Goal: Task Accomplishment & Management: Use online tool/utility

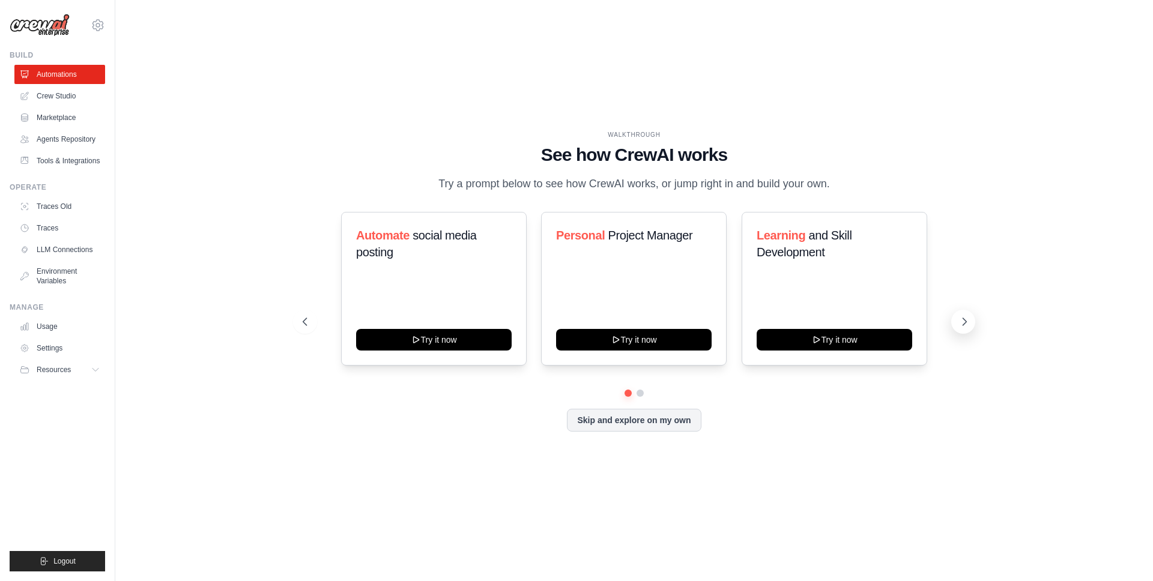
click at [966, 329] on button at bounding box center [963, 322] width 24 height 24
click at [302, 318] on icon at bounding box center [304, 322] width 12 height 12
click at [959, 319] on icon at bounding box center [964, 322] width 12 height 12
click at [609, 425] on button "Skip and explore on my own" at bounding box center [634, 419] width 134 height 23
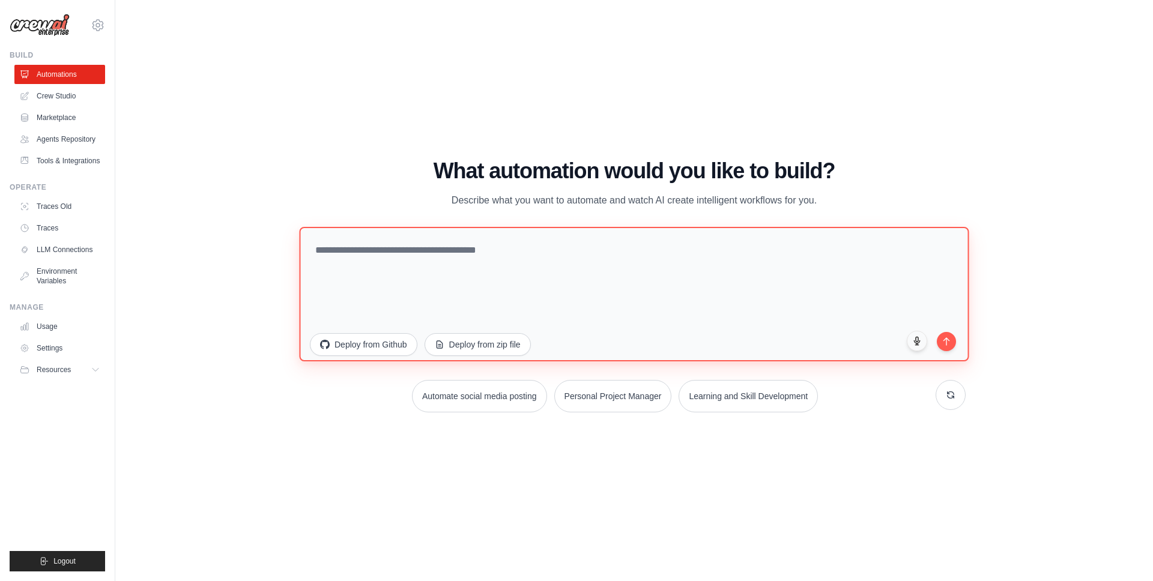
click at [436, 275] on textarea at bounding box center [633, 294] width 669 height 134
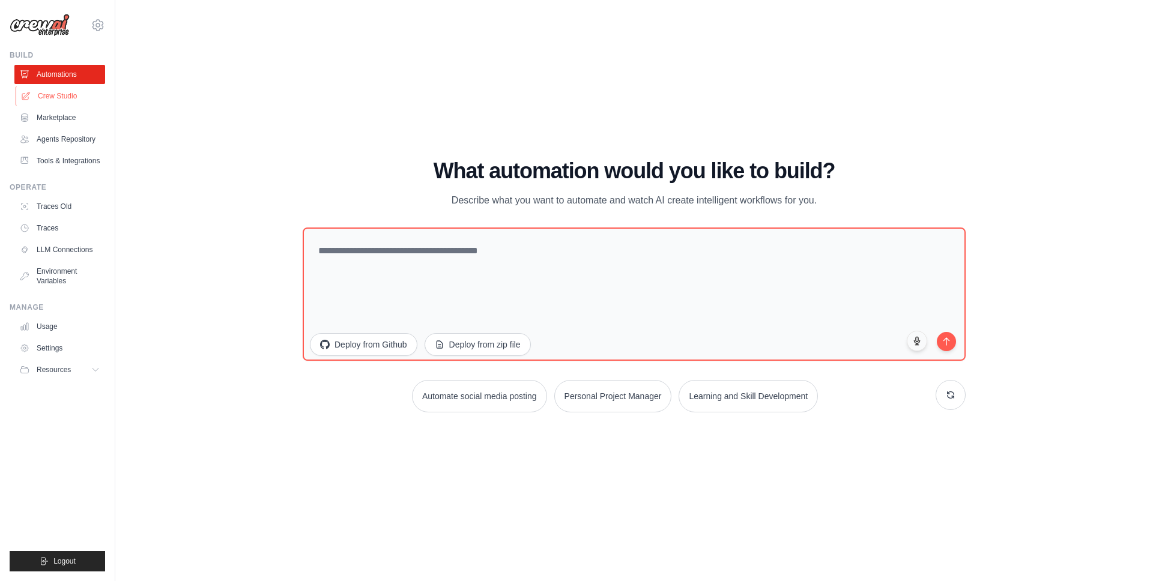
click at [52, 98] on link "Crew Studio" at bounding box center [61, 95] width 91 height 19
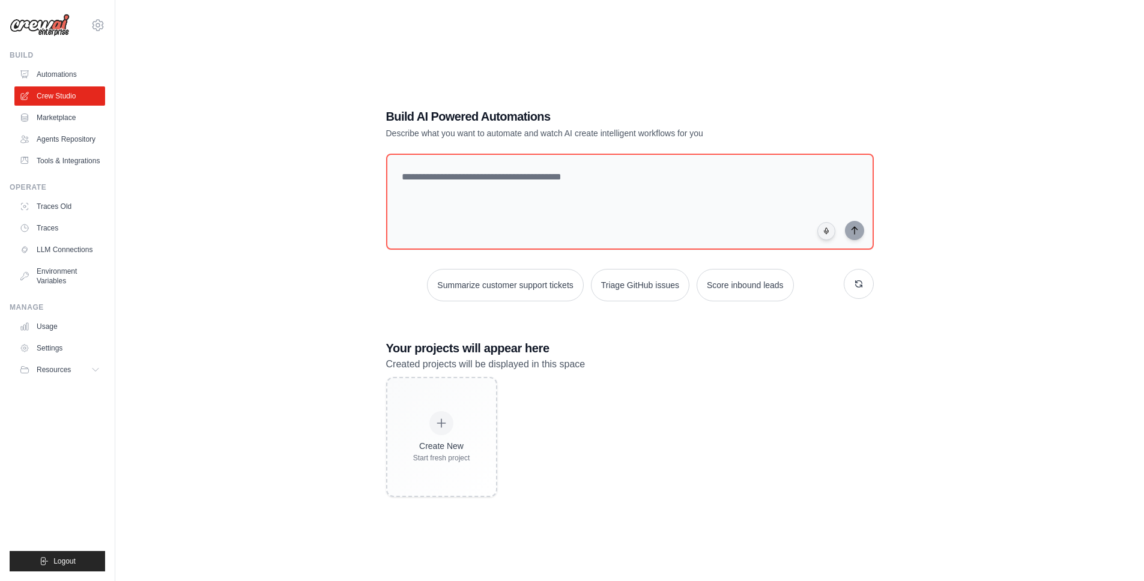
drag, startPoint x: 556, startPoint y: 135, endPoint x: 692, endPoint y: 135, distance: 135.7
click at [692, 135] on p "Describe what you want to automate and watch AI create intelligent workflows fo…" at bounding box center [587, 133] width 403 height 12
click at [619, 189] on textarea at bounding box center [629, 201] width 492 height 97
click at [753, 397] on div "Create New Start fresh project" at bounding box center [630, 437] width 488 height 120
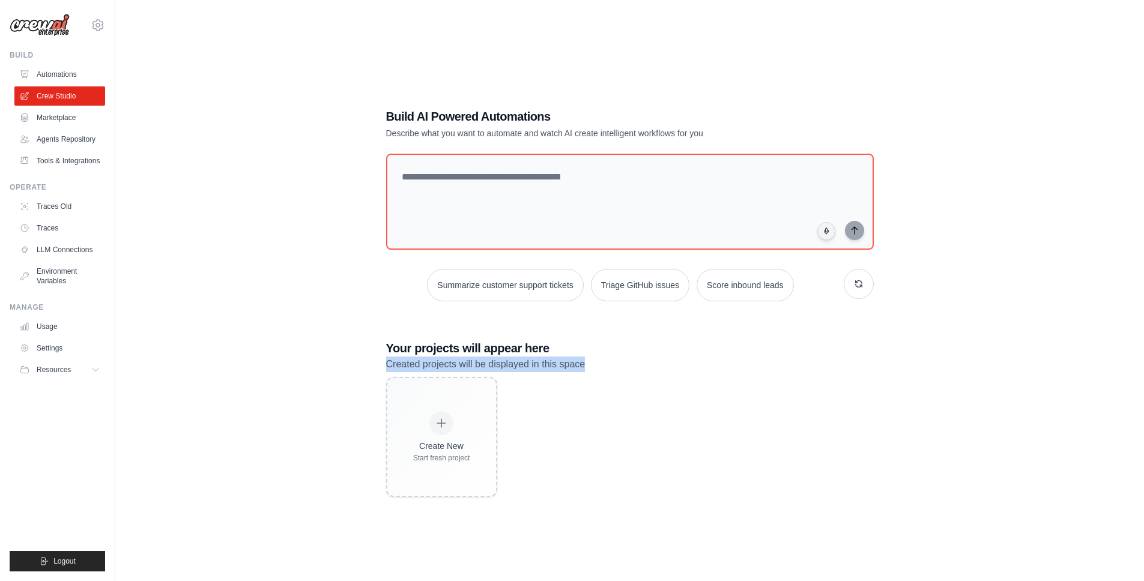
drag, startPoint x: 482, startPoint y: 356, endPoint x: 616, endPoint y: 369, distance: 135.1
click at [616, 369] on p "Created projects will be displayed in this space" at bounding box center [630, 365] width 488 height 16
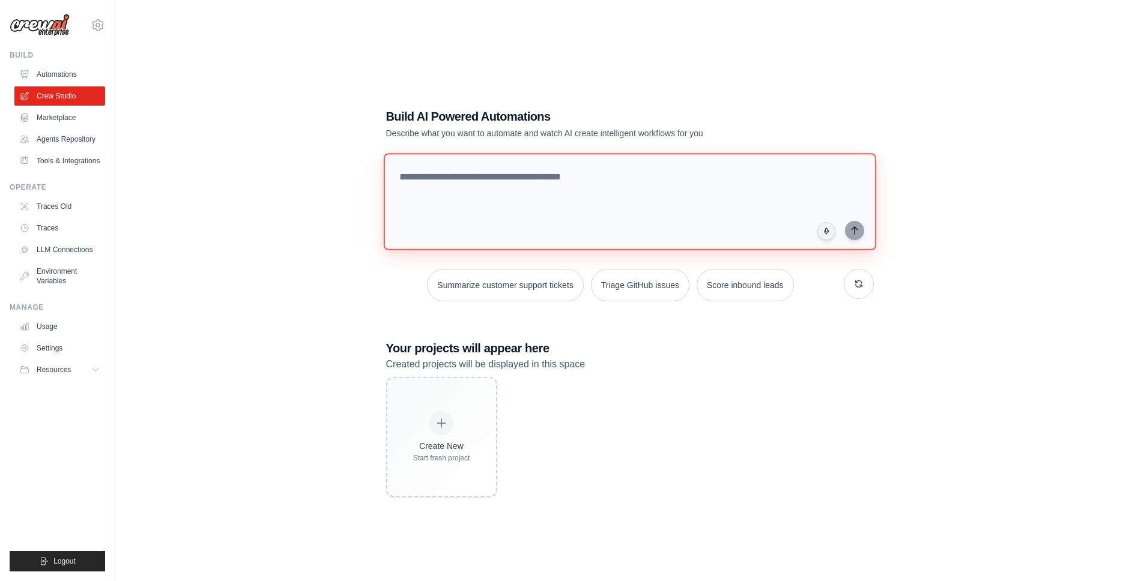
click at [697, 198] on textarea at bounding box center [629, 201] width 492 height 97
click at [73, 133] on link "Agents Repository" at bounding box center [61, 139] width 91 height 19
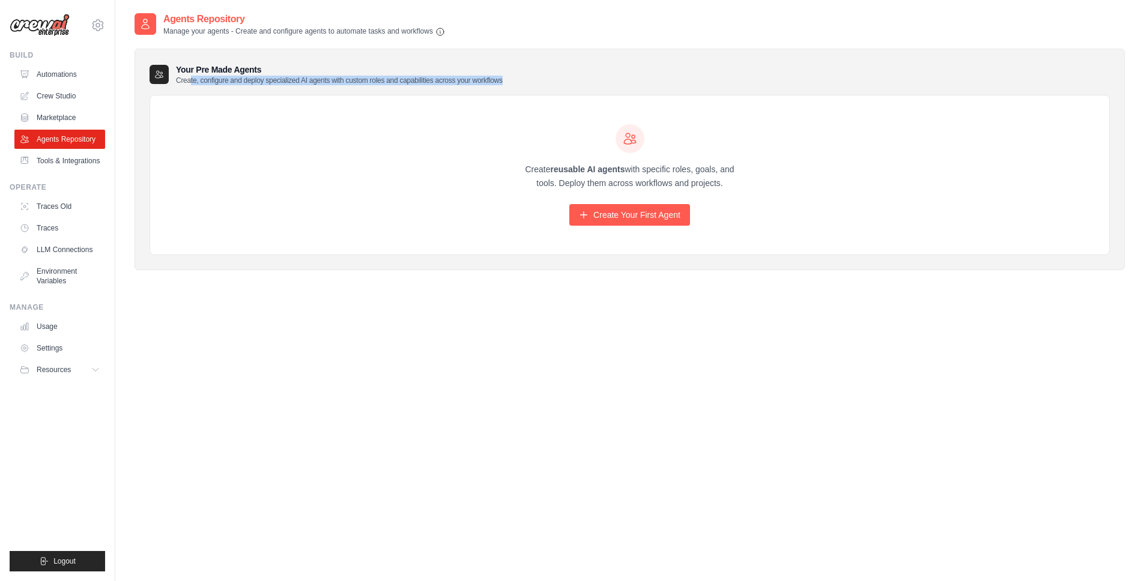
drag, startPoint x: 200, startPoint y: 80, endPoint x: 547, endPoint y: 77, distance: 347.0
click at [547, 77] on div "Your Pre Made Agents Create, configure and deploy specialized AI agents with cu…" at bounding box center [629, 75] width 960 height 22
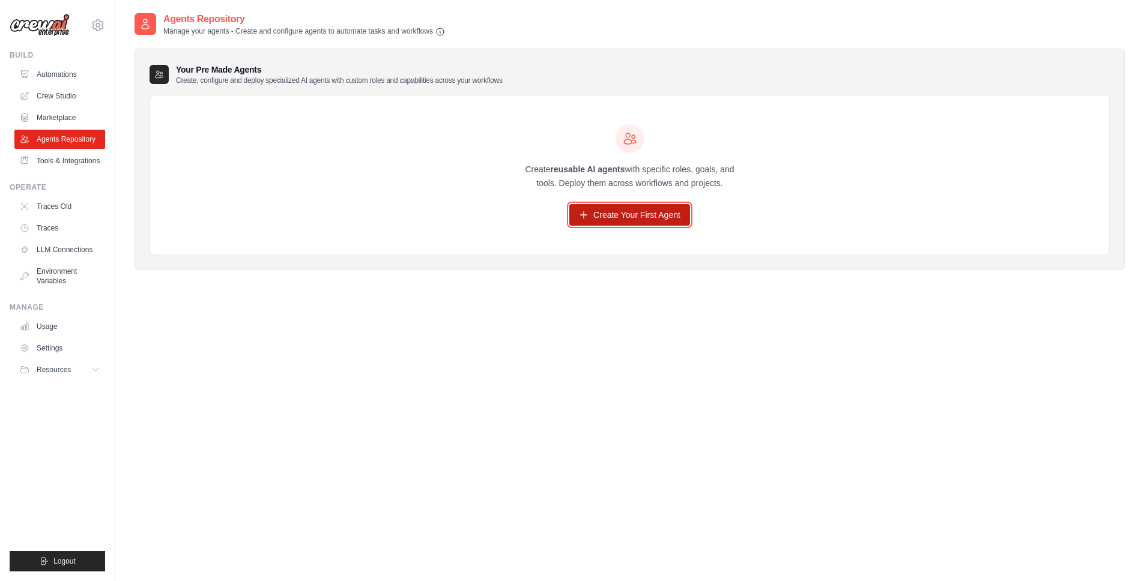
click at [665, 221] on link "Create Your First Agent" at bounding box center [629, 215] width 121 height 22
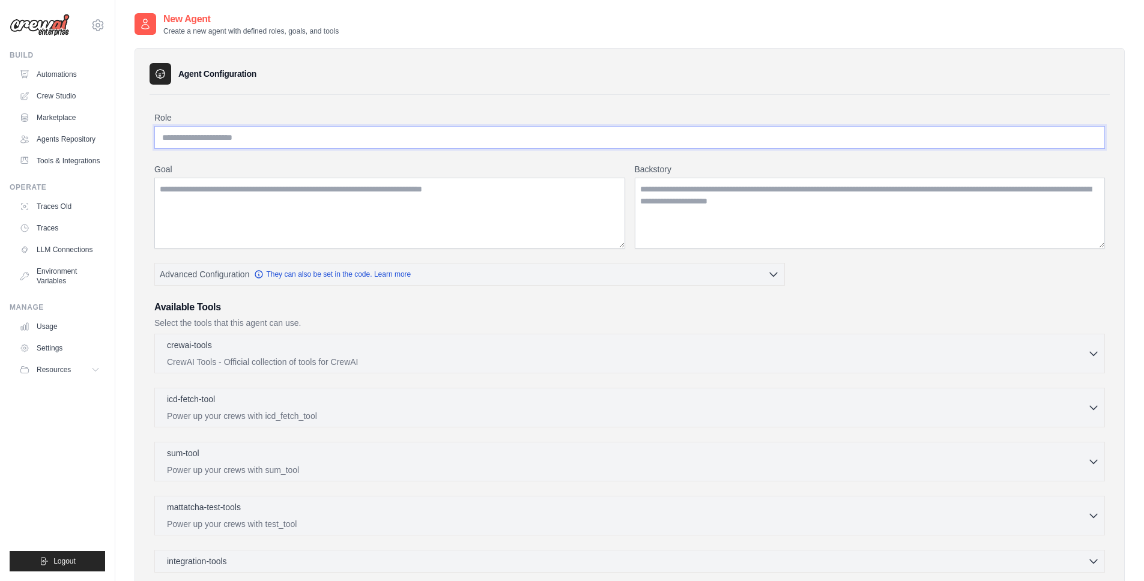
click at [307, 139] on input "Role" at bounding box center [629, 137] width 950 height 23
click at [362, 200] on textarea "Goal" at bounding box center [389, 213] width 471 height 71
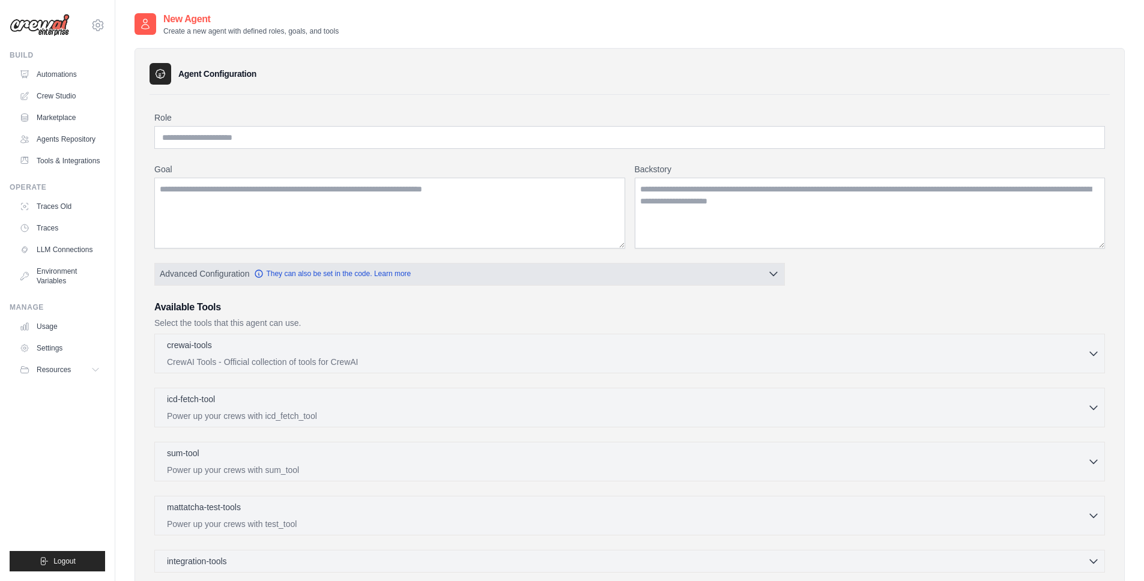
click at [781, 277] on button "Advanced Configuration They can also be set in the code. Learn more" at bounding box center [469, 274] width 629 height 22
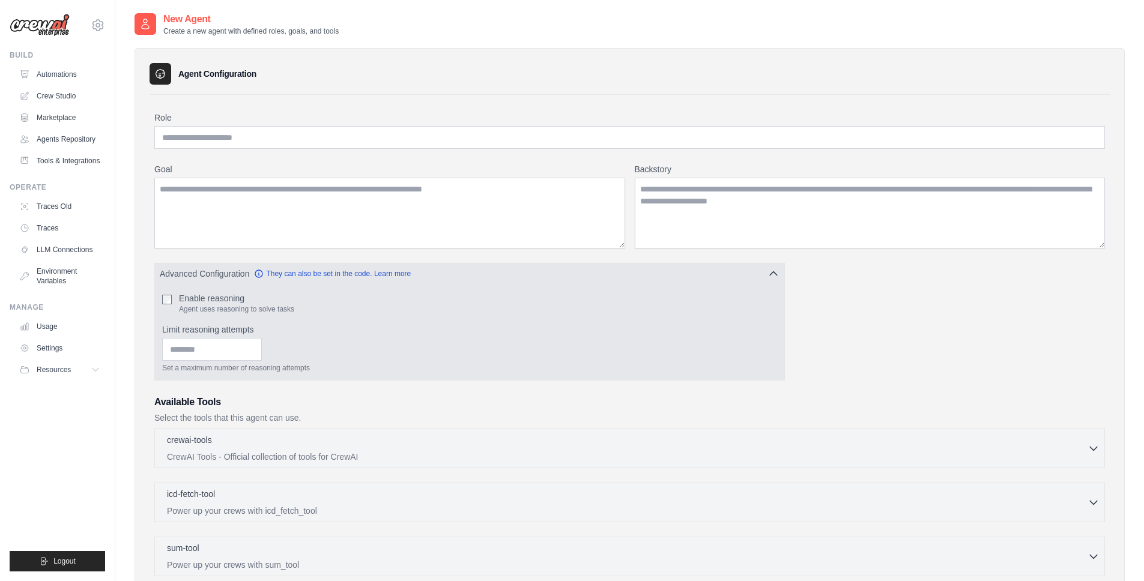
click at [781, 277] on button "Advanced Configuration They can also be set in the code. Learn more" at bounding box center [469, 274] width 629 height 22
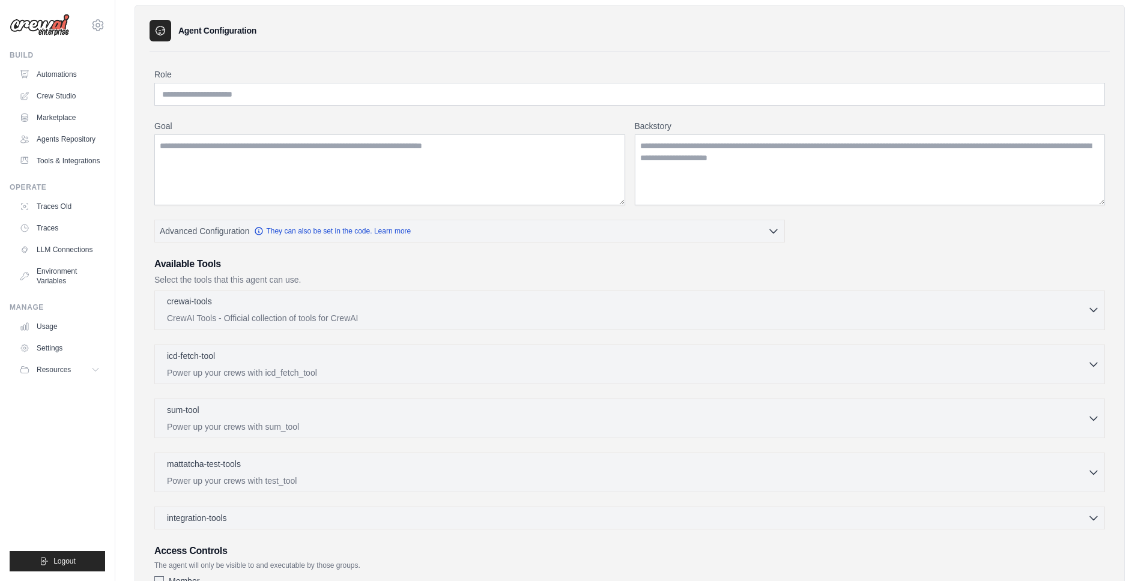
scroll to position [44, 0]
click at [1021, 319] on p "CrewAI Tools - Official collection of tools for CrewAI" at bounding box center [627, 318] width 920 height 12
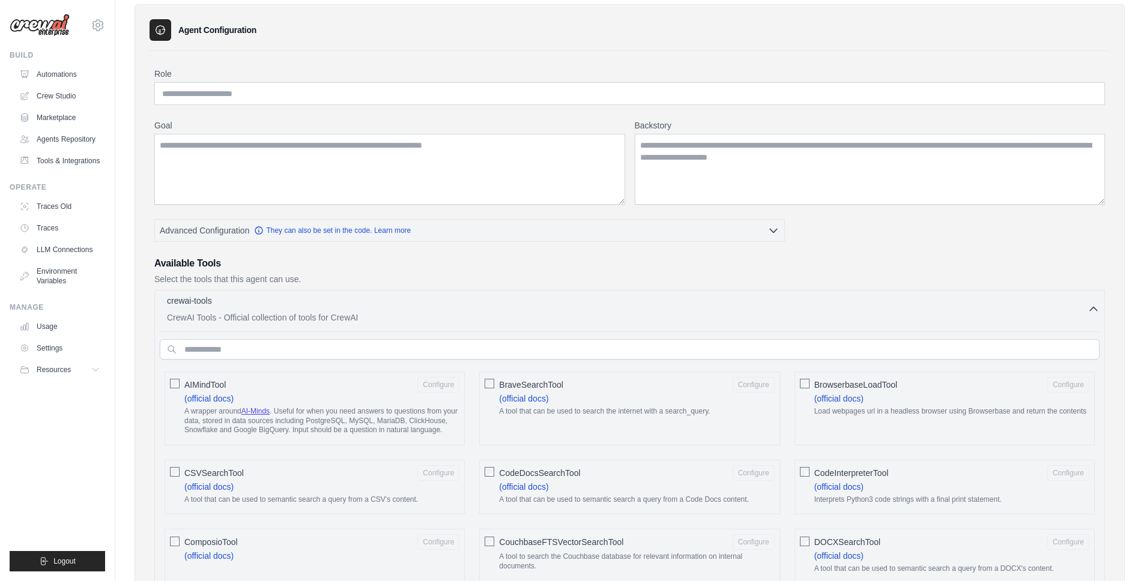
click at [1017, 319] on p "CrewAI Tools - Official collection of tools for CrewAI" at bounding box center [627, 318] width 920 height 12
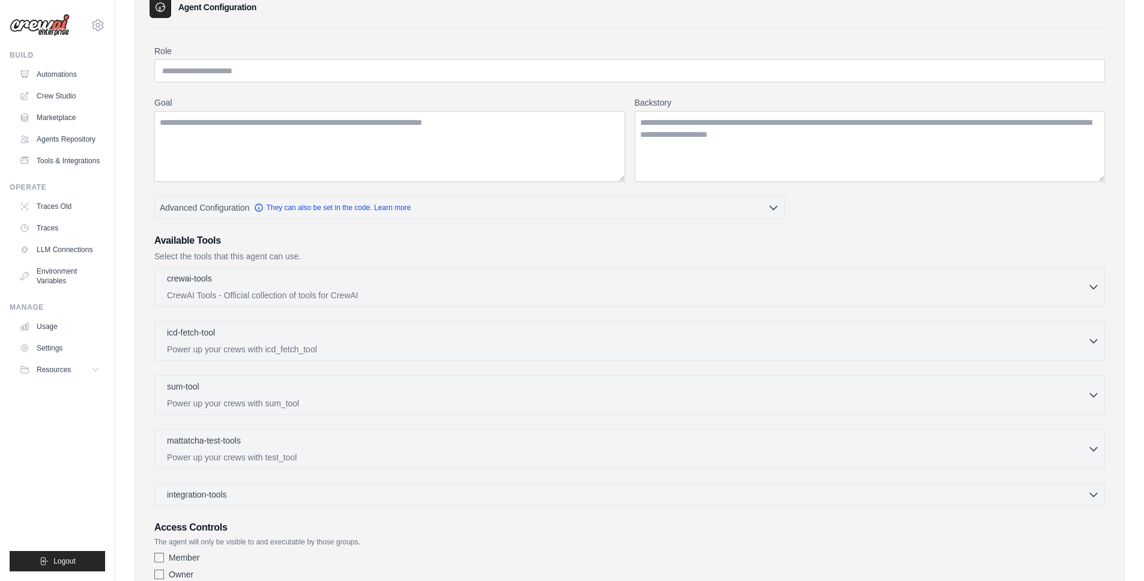
scroll to position [0, 0]
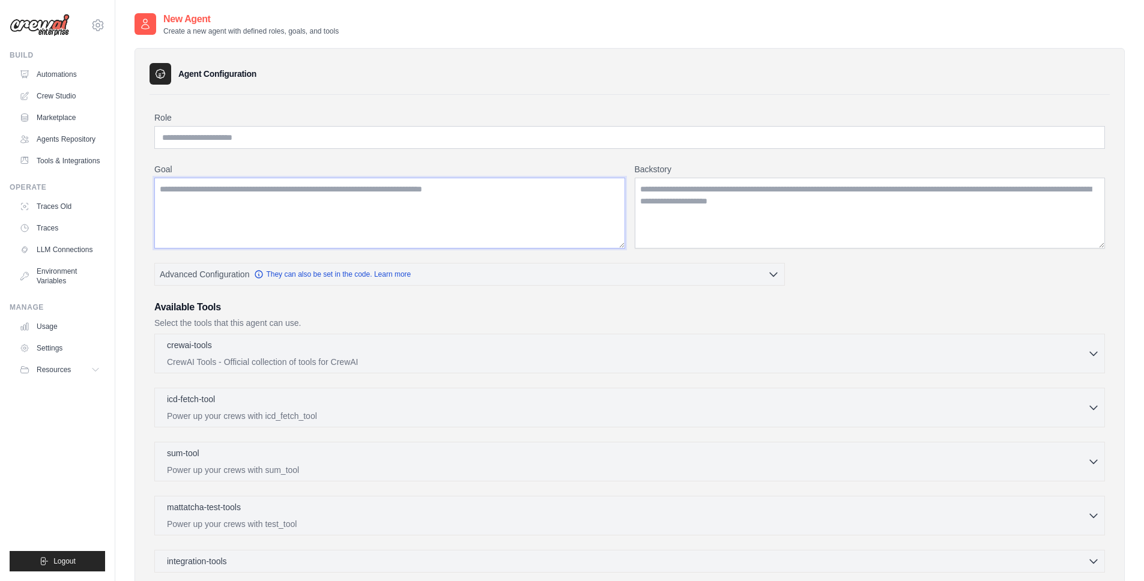
click at [382, 199] on textarea "Goal" at bounding box center [389, 213] width 471 height 71
click at [427, 152] on div "Role Goal [GEOGRAPHIC_DATA] Advanced Configuration They can also be set in the …" at bounding box center [629, 382] width 950 height 540
click at [732, 213] on textarea "Backstory" at bounding box center [870, 213] width 471 height 71
click at [910, 276] on div "Role Goal [GEOGRAPHIC_DATA] Advanced Configuration They can also be set in the …" at bounding box center [629, 382] width 950 height 540
click at [707, 358] on p "CrewAI Tools - Official collection of tools for CrewAI" at bounding box center [627, 361] width 920 height 12
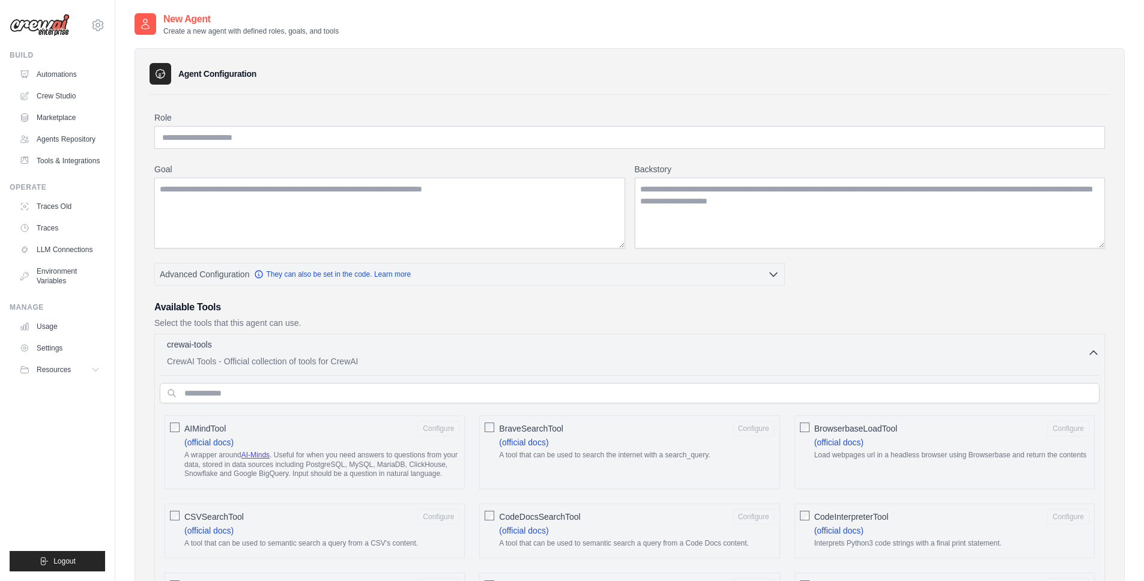
click at [314, 343] on div "crewai-tools 0 selected" at bounding box center [627, 346] width 920 height 14
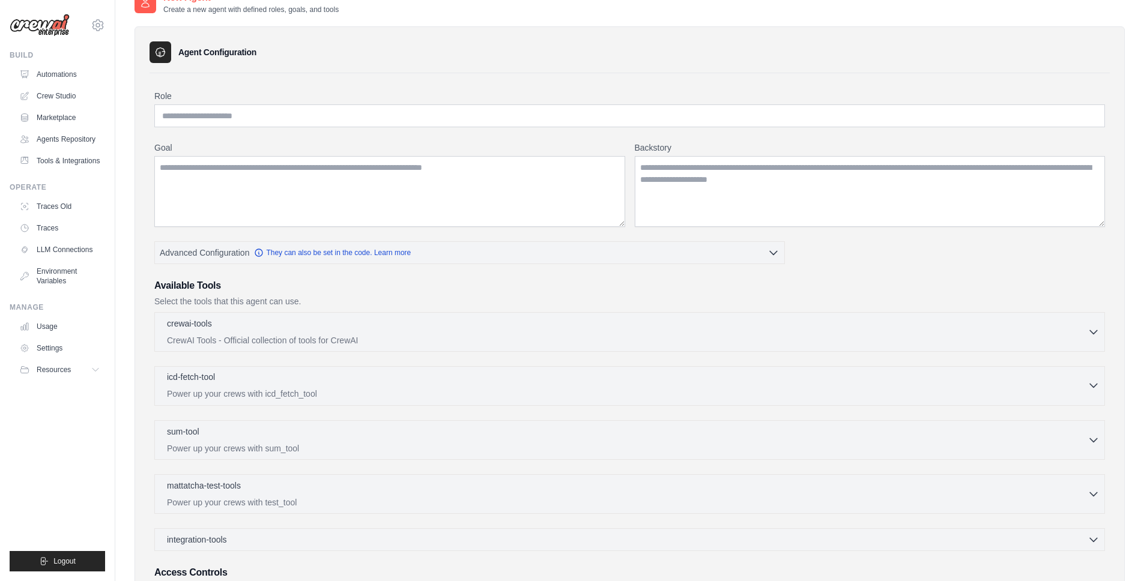
scroll to position [25, 0]
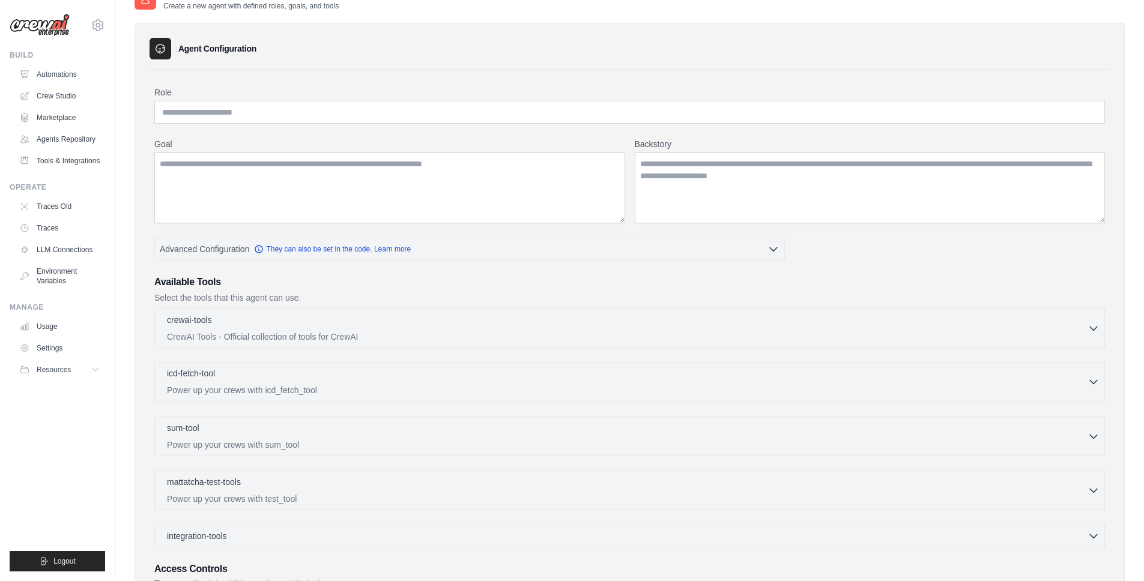
click at [413, 370] on div "icd-fetch-tool 0 selected" at bounding box center [627, 374] width 920 height 14
click at [441, 420] on div "IcdFetchTool" at bounding box center [315, 428] width 300 height 23
click at [211, 423] on span "IcdFetchTool" at bounding box center [207, 428] width 47 height 12
click at [277, 377] on div "icd-fetch-tool 1 selected" at bounding box center [627, 374] width 920 height 14
click at [387, 386] on p "Power up your crews with icd_fetch_tool" at bounding box center [627, 390] width 920 height 12
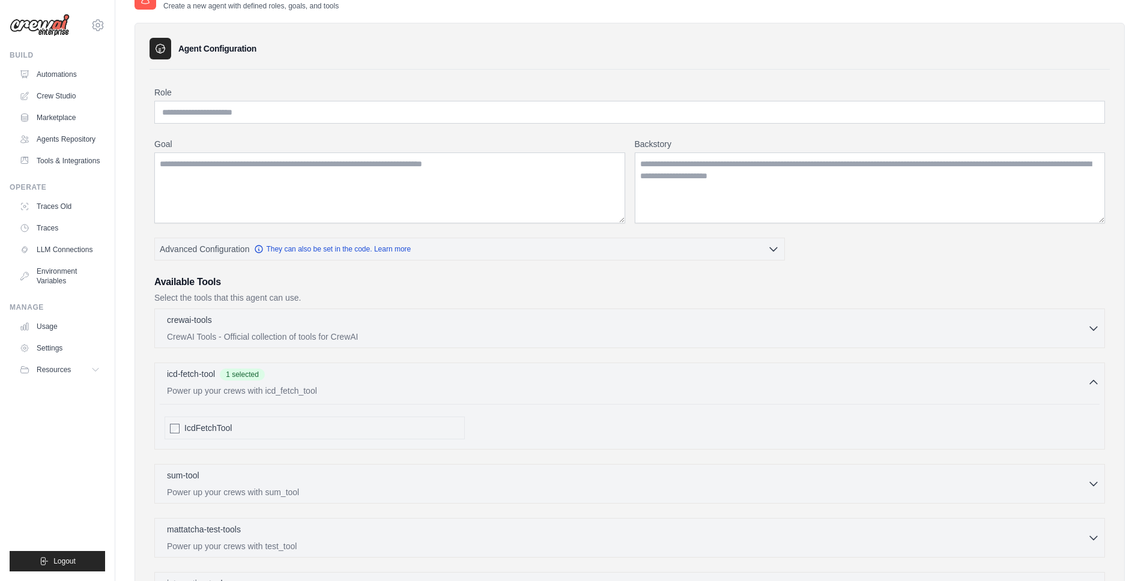
click at [208, 428] on span "IcdFetchTool" at bounding box center [207, 428] width 47 height 12
click at [325, 375] on div "icd-fetch-tool 0 selected" at bounding box center [627, 374] width 920 height 14
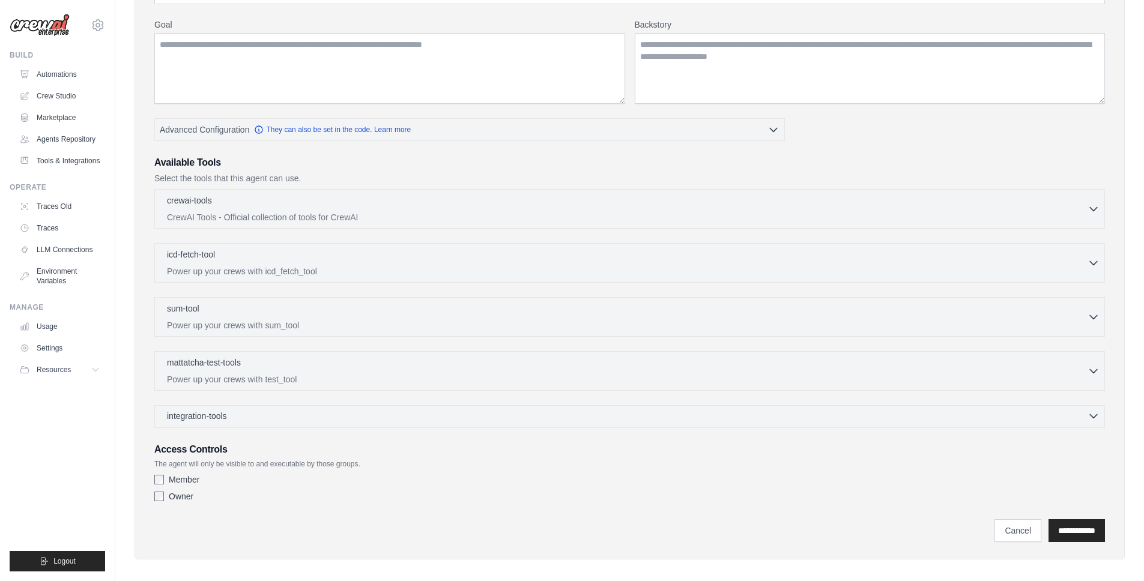
scroll to position [154, 0]
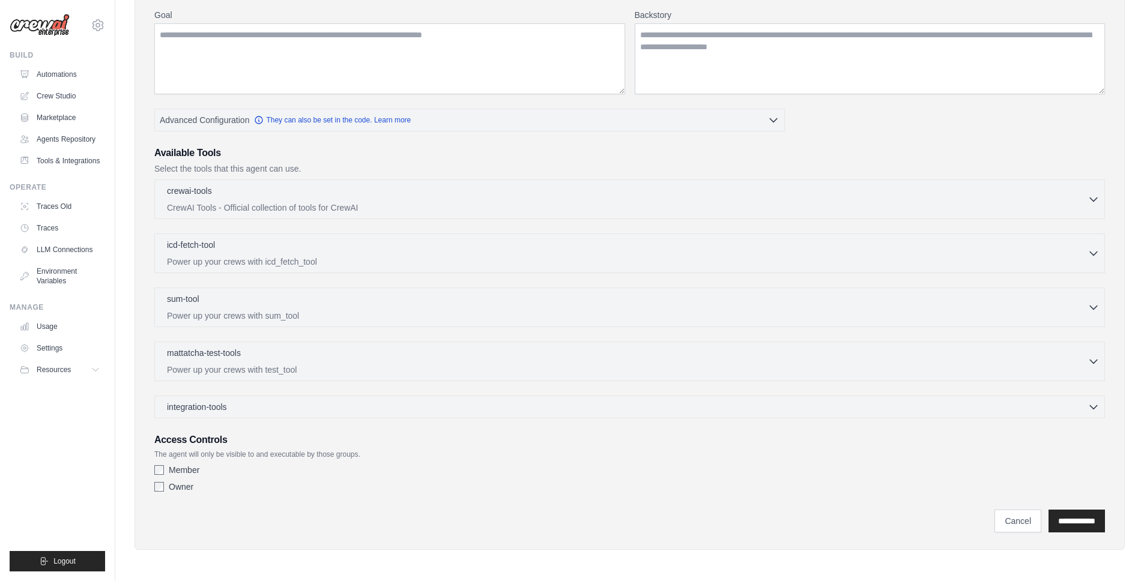
click at [184, 473] on label "Member" at bounding box center [184, 470] width 31 height 12
click at [177, 473] on label "Member" at bounding box center [184, 470] width 31 height 12
click at [179, 488] on label "Owner" at bounding box center [181, 487] width 25 height 12
click at [180, 491] on label "Owner" at bounding box center [181, 487] width 25 height 12
click at [71, 162] on link "Tools & Integrations" at bounding box center [61, 160] width 91 height 19
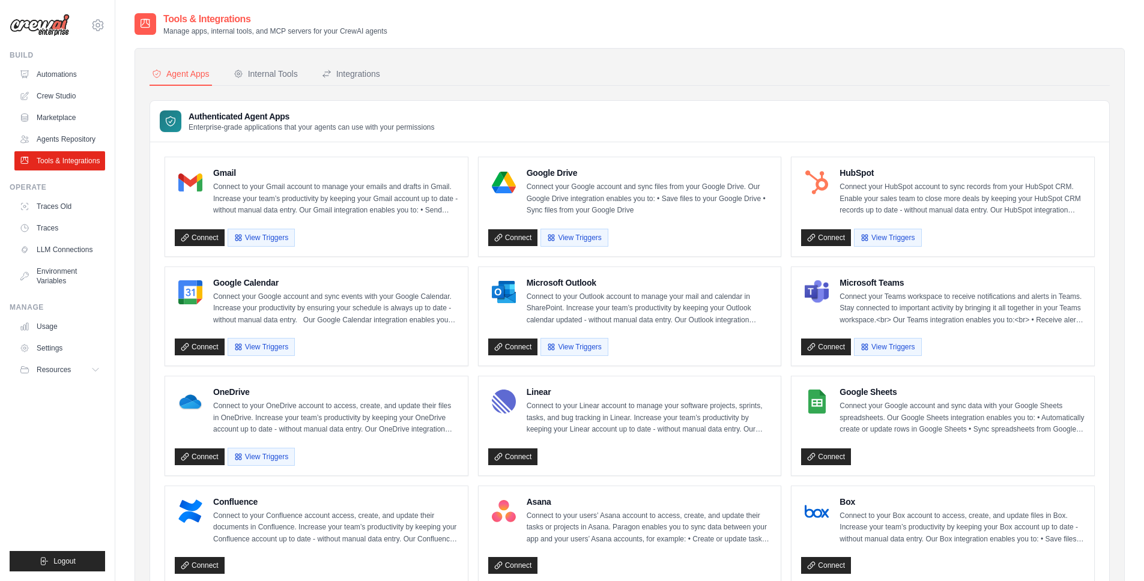
click at [213, 32] on p "Manage apps, internal tools, and MCP servers for your CrewAI agents" at bounding box center [275, 31] width 224 height 10
drag, startPoint x: 213, startPoint y: 32, endPoint x: 276, endPoint y: 33, distance: 62.5
click at [214, 32] on p "Manage apps, internal tools, and MCP servers for your CrewAI agents" at bounding box center [275, 31] width 224 height 10
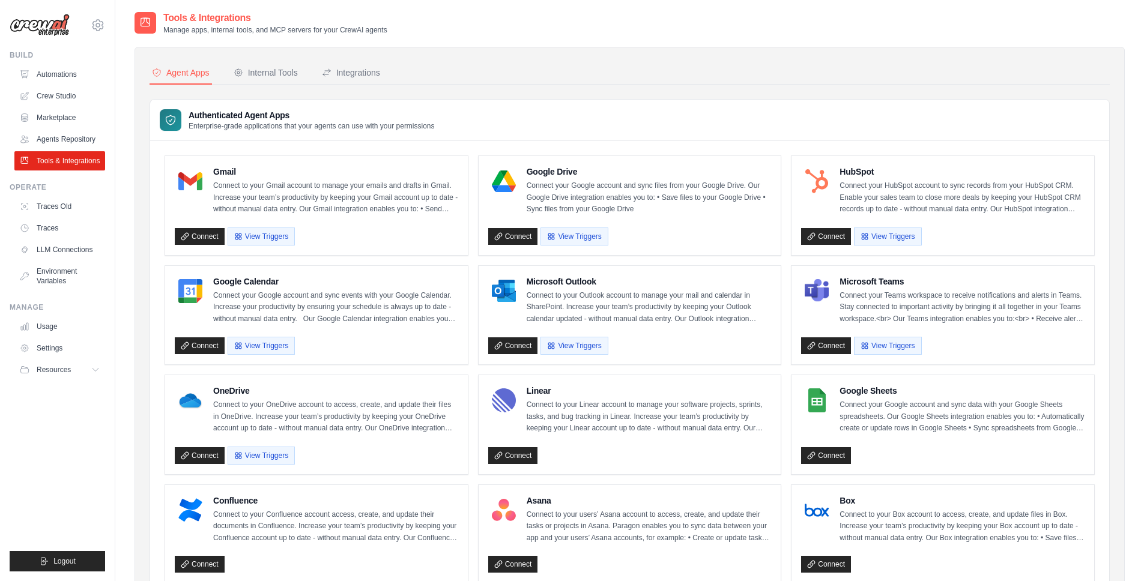
click at [396, 41] on div "Agent Apps Internal Tools Integrations Authenticated Agent Apps Enterprise-grad…" at bounding box center [629, 542] width 990 height 1015
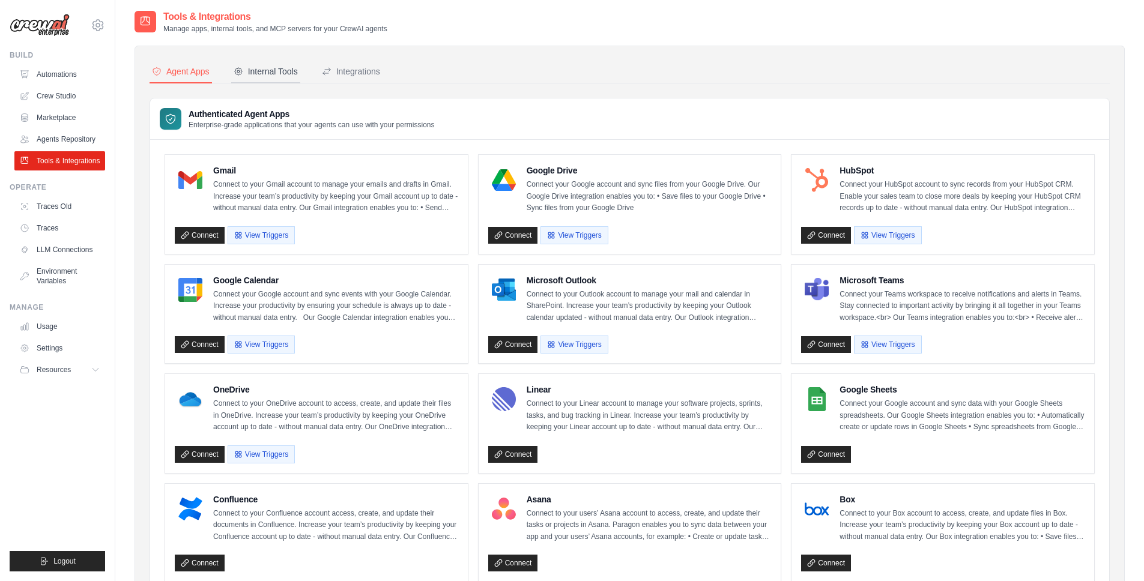
click at [273, 67] on div "Internal Tools" at bounding box center [266, 71] width 64 height 12
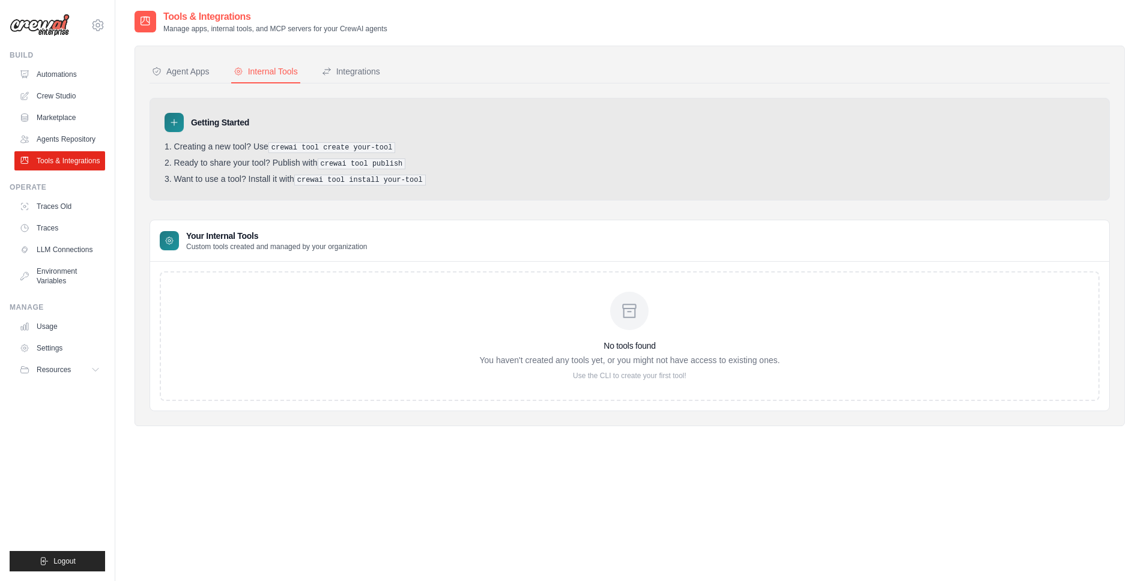
click at [557, 296] on div "No tools found You haven't created any tools yet, or you might not have access …" at bounding box center [629, 336] width 300 height 89
click at [675, 326] on div "No tools found You haven't created any tools yet, or you might not have access …" at bounding box center [629, 336] width 300 height 89
click at [616, 313] on div at bounding box center [629, 311] width 38 height 38
click at [435, 312] on div "No tools found You haven't created any tools yet, or you might not have access …" at bounding box center [630, 336] width 940 height 130
drag, startPoint x: 238, startPoint y: 148, endPoint x: 310, endPoint y: 146, distance: 72.1
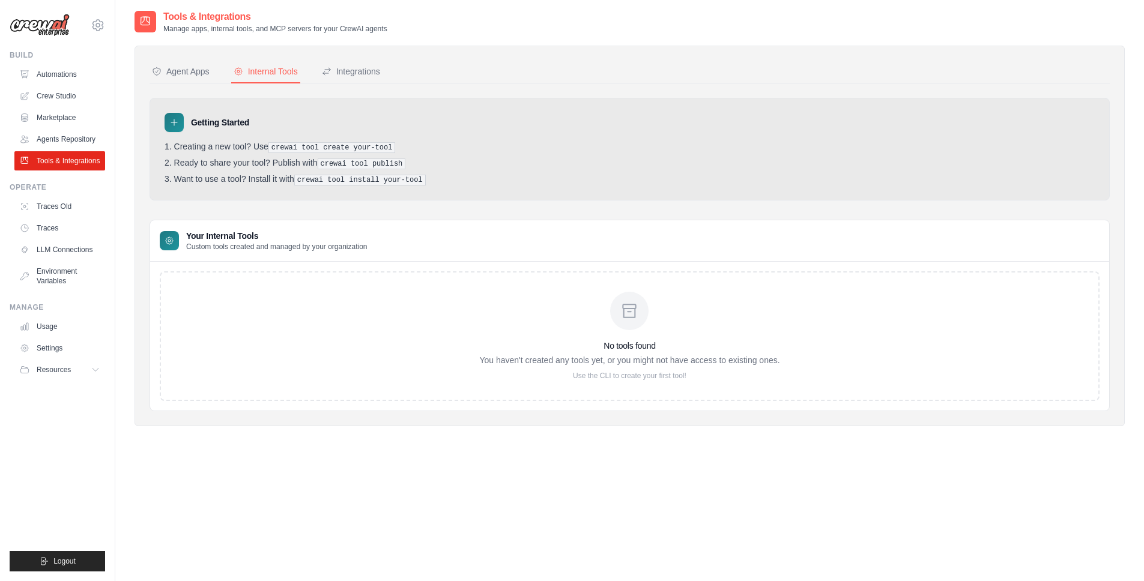
click at [310, 146] on li "Creating a new tool? Use crewai tool create your-tool" at bounding box center [630, 147] width 930 height 11
click at [310, 146] on pre "crewai tool create your-tool" at bounding box center [331, 147] width 127 height 11
drag, startPoint x: 199, startPoint y: 165, endPoint x: 312, endPoint y: 162, distance: 113.5
click at [298, 162] on li "Ready to share your tool? Publish with crewai tool publish" at bounding box center [630, 163] width 930 height 11
click at [312, 162] on li "Ready to share your tool? Publish with crewai tool publish" at bounding box center [630, 163] width 930 height 11
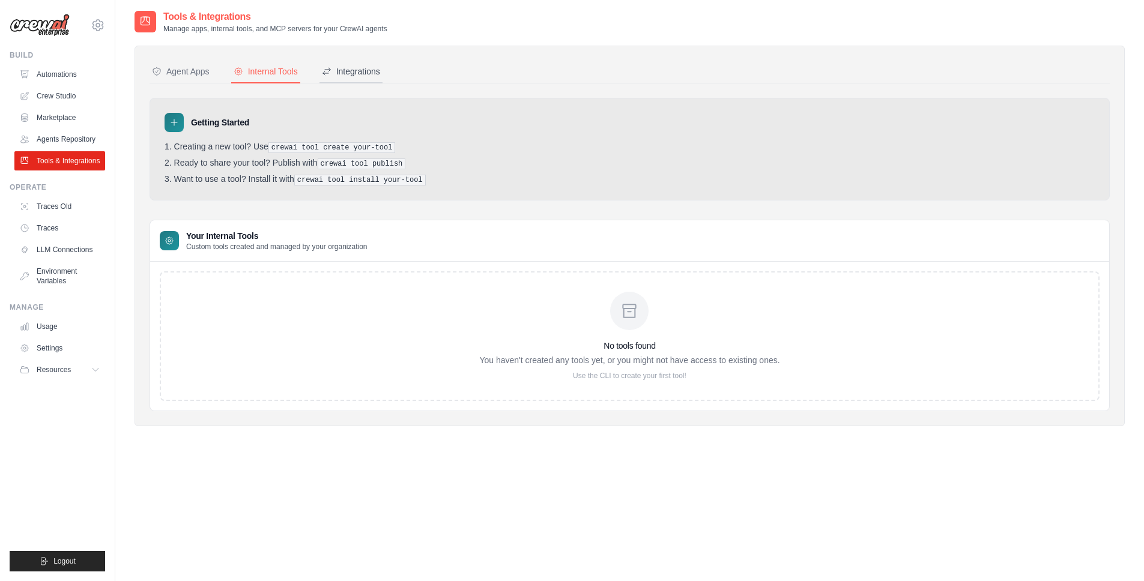
click at [351, 80] on button "Integrations" at bounding box center [350, 72] width 63 height 23
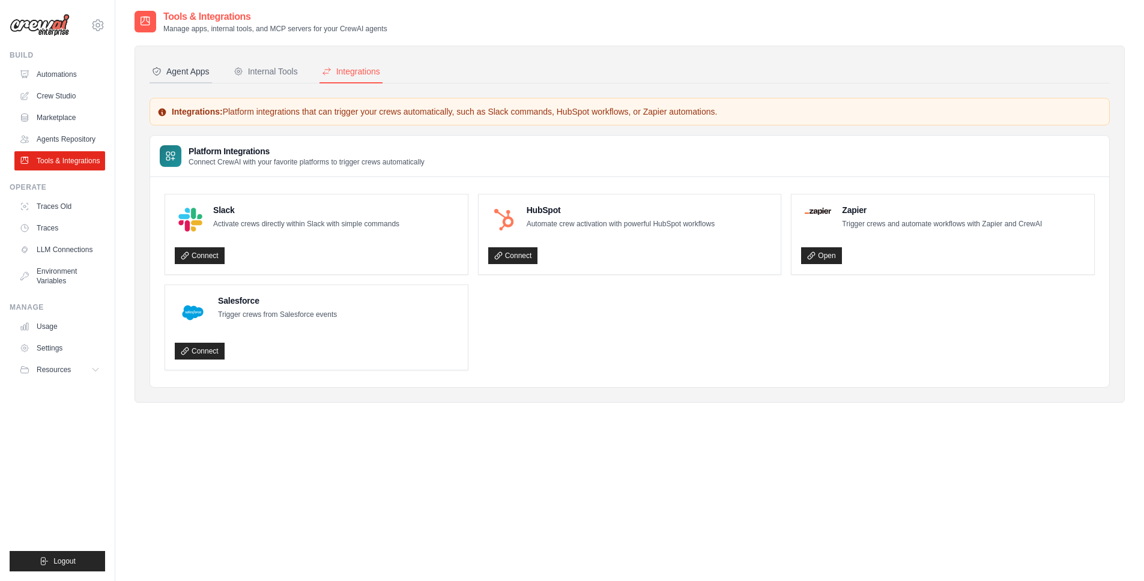
click at [185, 68] on div "Agent Apps" at bounding box center [181, 71] width 58 height 12
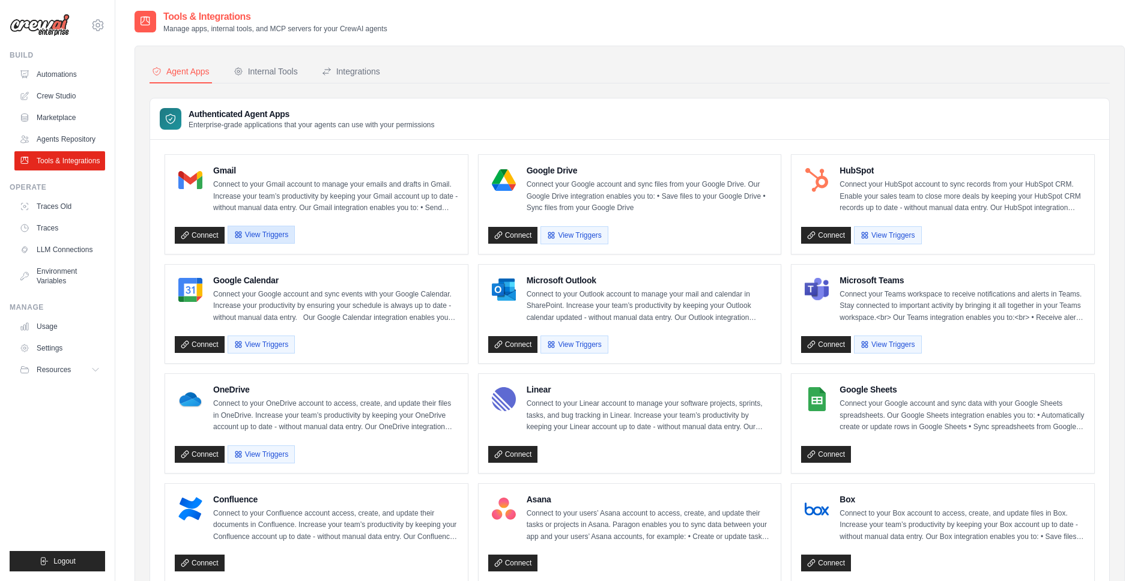
click at [283, 236] on button "View Triggers" at bounding box center [261, 235] width 67 height 18
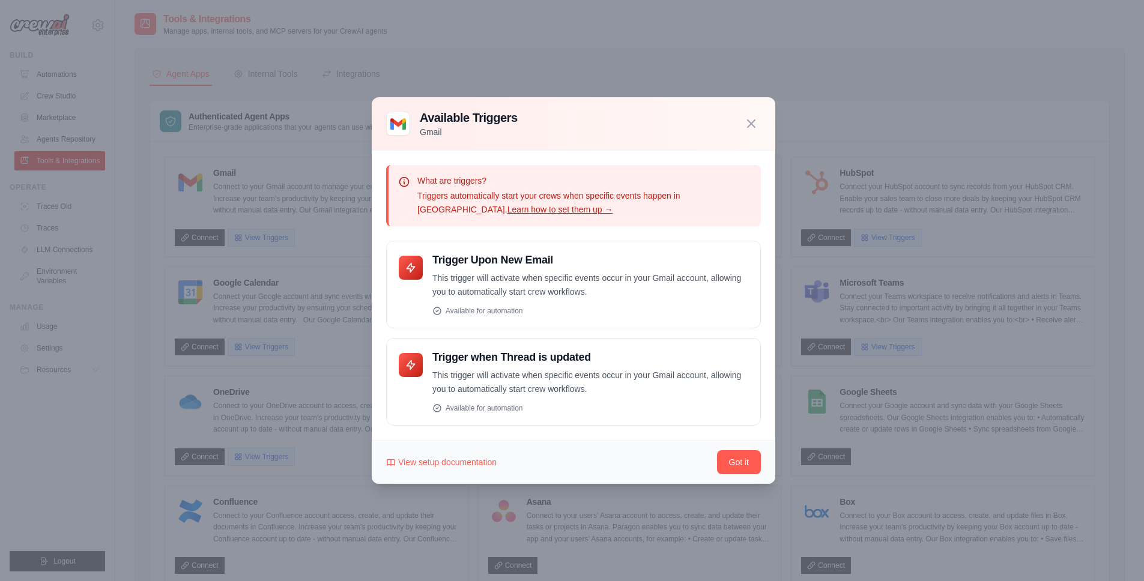
click at [839, 213] on div at bounding box center [572, 290] width 1144 height 581
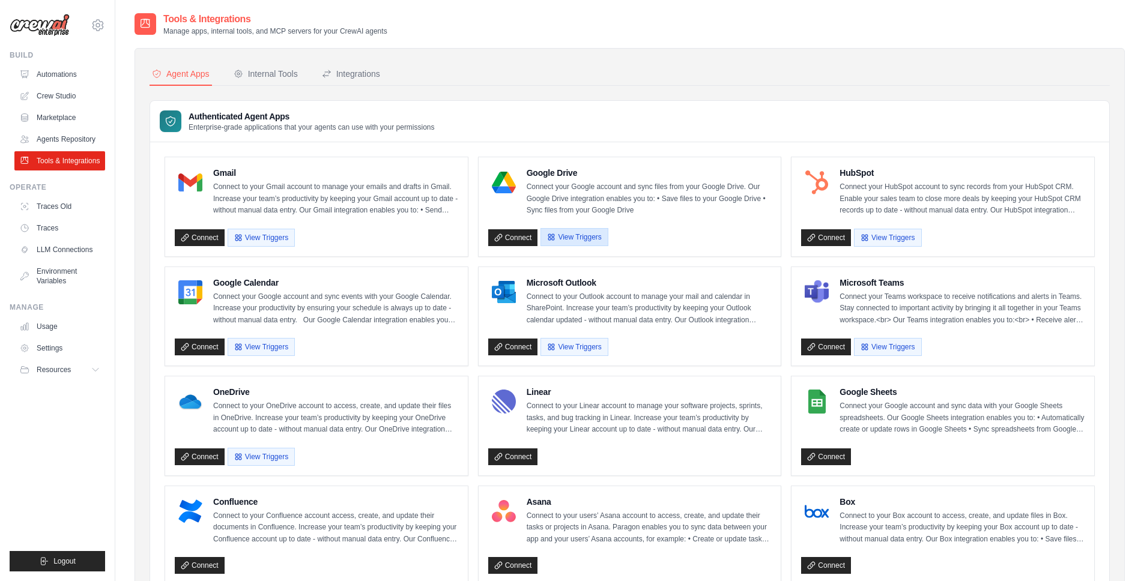
click at [590, 238] on button "View Triggers" at bounding box center [573, 237] width 67 height 18
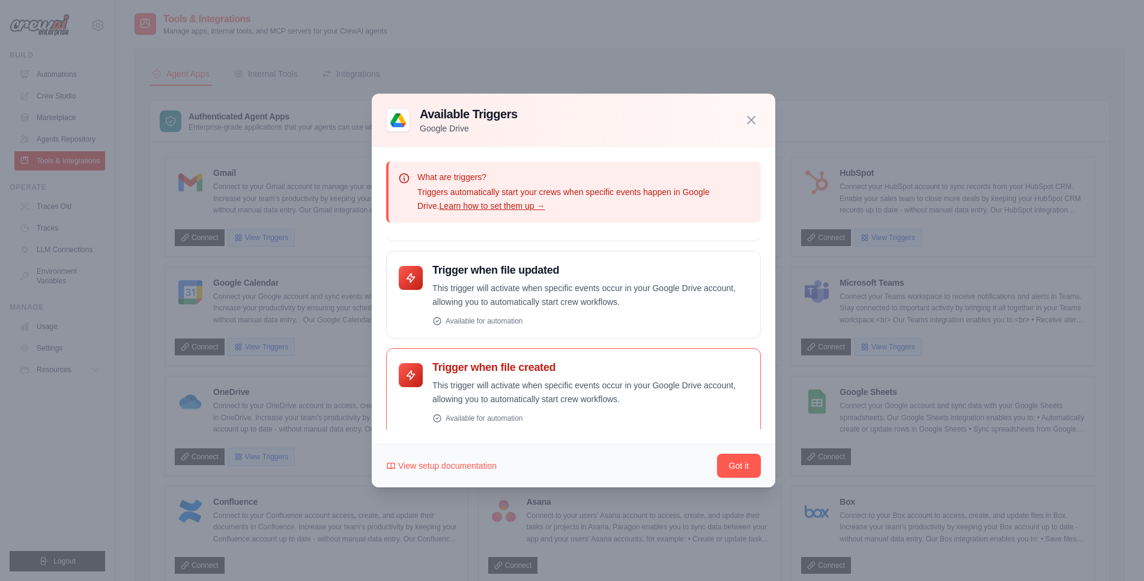
scroll to position [90, 0]
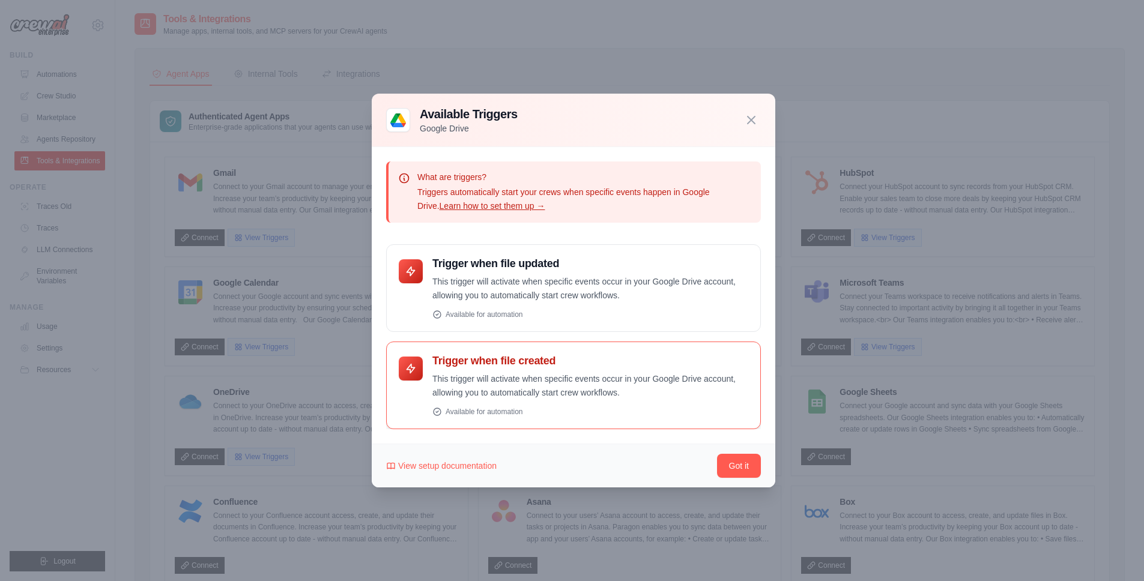
drag, startPoint x: 435, startPoint y: 362, endPoint x: 602, endPoint y: 388, distance: 169.0
click at [602, 388] on div "Trigger when file created This trigger will activate when specific events occur…" at bounding box center [590, 385] width 316 height 62
click at [603, 388] on p "This trigger will activate when specific events occur in your Google Drive acco…" at bounding box center [590, 386] width 316 height 28
drag, startPoint x: 631, startPoint y: 389, endPoint x: 433, endPoint y: 359, distance: 200.4
click at [433, 359] on div "Trigger when file created This trigger will activate when specific events occur…" at bounding box center [590, 385] width 316 height 62
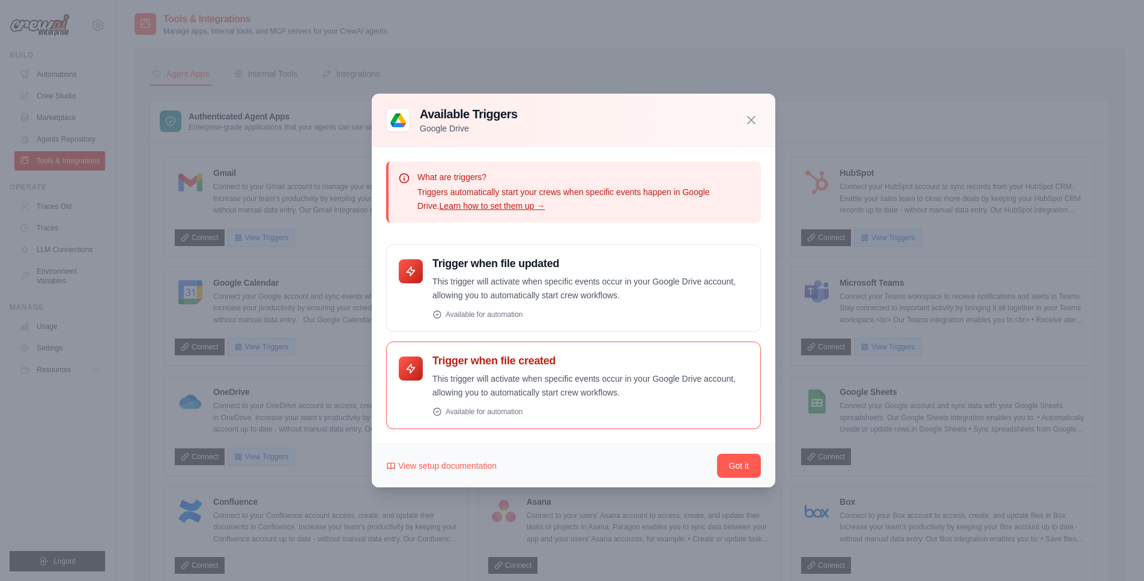
click at [433, 359] on h4 "Trigger when file created" at bounding box center [590, 361] width 316 height 14
click at [436, 362] on h4 "Trigger when file created" at bounding box center [590, 361] width 316 height 14
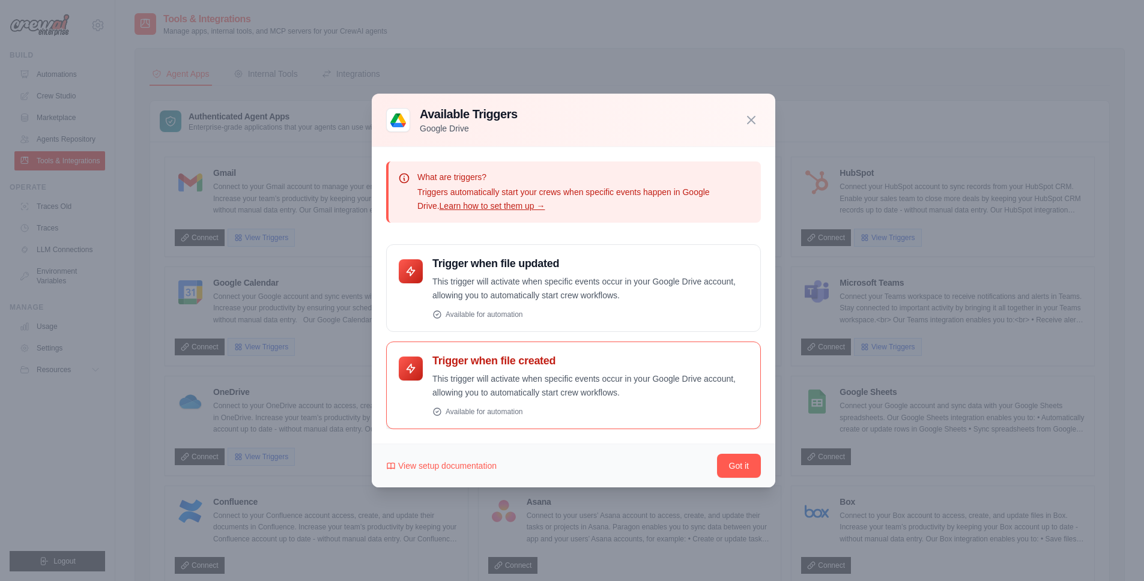
click at [436, 362] on h4 "Trigger when file created" at bounding box center [590, 361] width 316 height 14
click at [464, 364] on h4 "Trigger when file created" at bounding box center [590, 361] width 316 height 14
drag, startPoint x: 641, startPoint y: 396, endPoint x: 432, endPoint y: 380, distance: 209.6
click at [433, 380] on p "This trigger will activate when specific events occur in your Google Drive acco…" at bounding box center [590, 386] width 316 height 28
click at [432, 380] on p "This trigger will activate when specific events occur in your Google Drive acco…" at bounding box center [590, 386] width 316 height 28
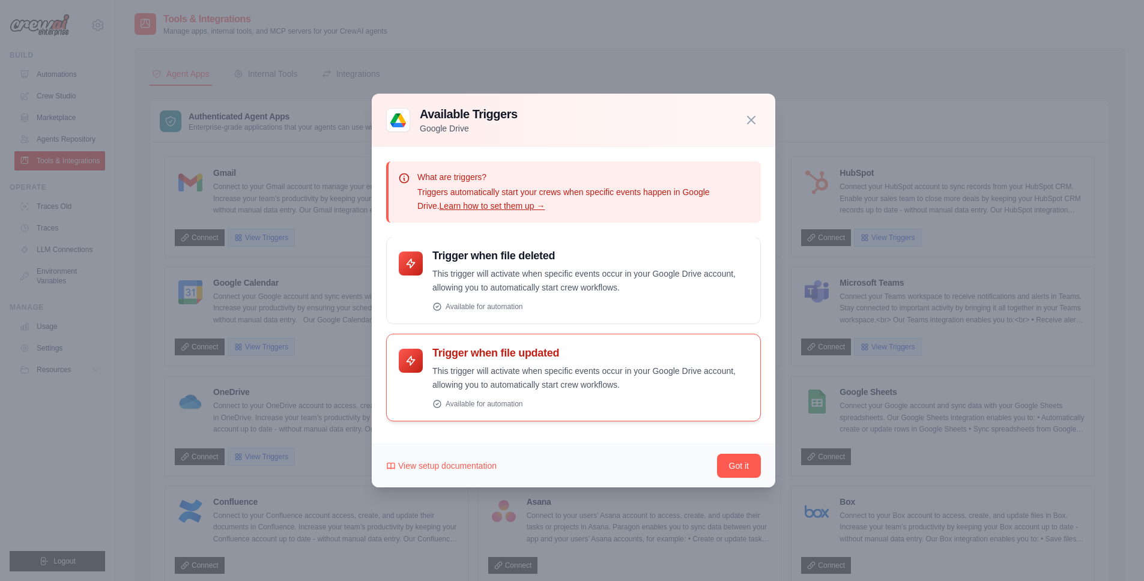
scroll to position [0, 0]
click at [752, 118] on icon "button" at bounding box center [750, 119] width 7 height 7
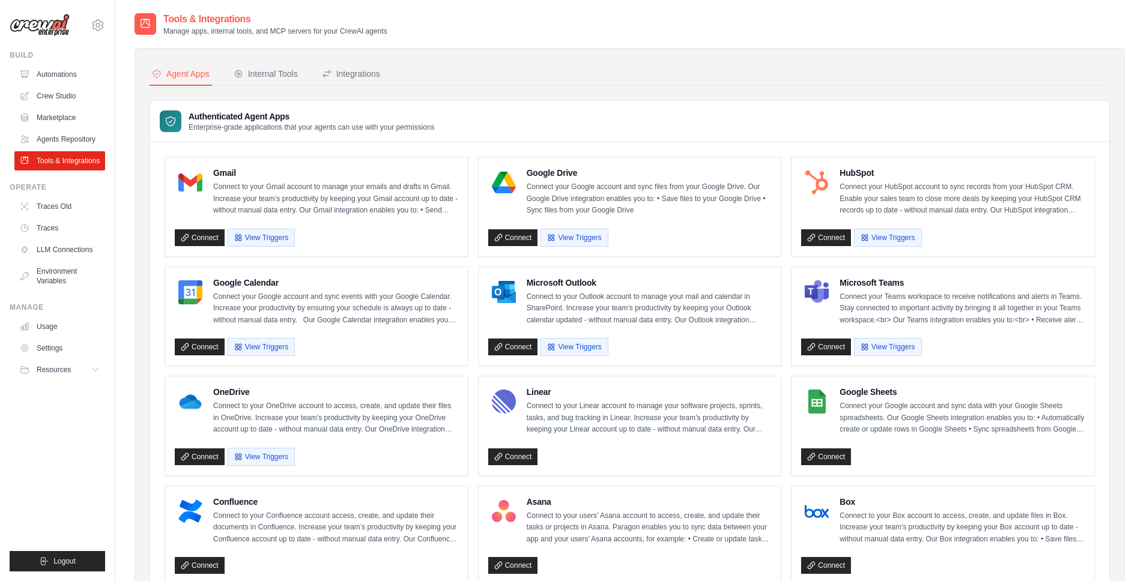
click at [46, 37] on div "[EMAIL_ADDRESS][DOMAIN_NAME] Settings" at bounding box center [57, 19] width 95 height 38
click at [50, 30] on img at bounding box center [40, 25] width 60 height 23
click at [65, 205] on link "Traces Old" at bounding box center [61, 206] width 91 height 19
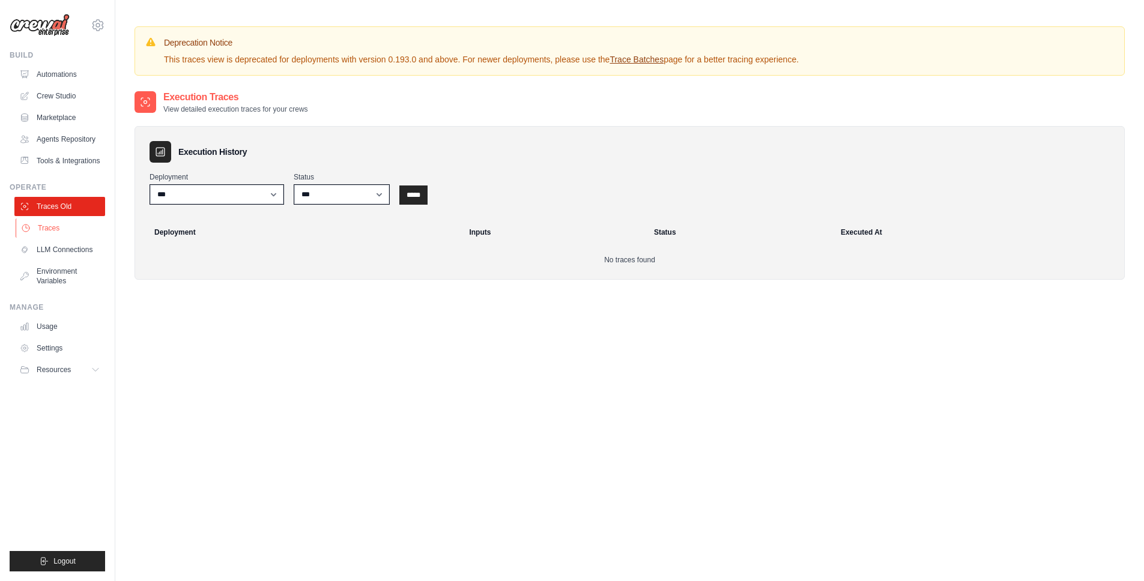
click at [64, 231] on link "Traces" at bounding box center [61, 228] width 91 height 19
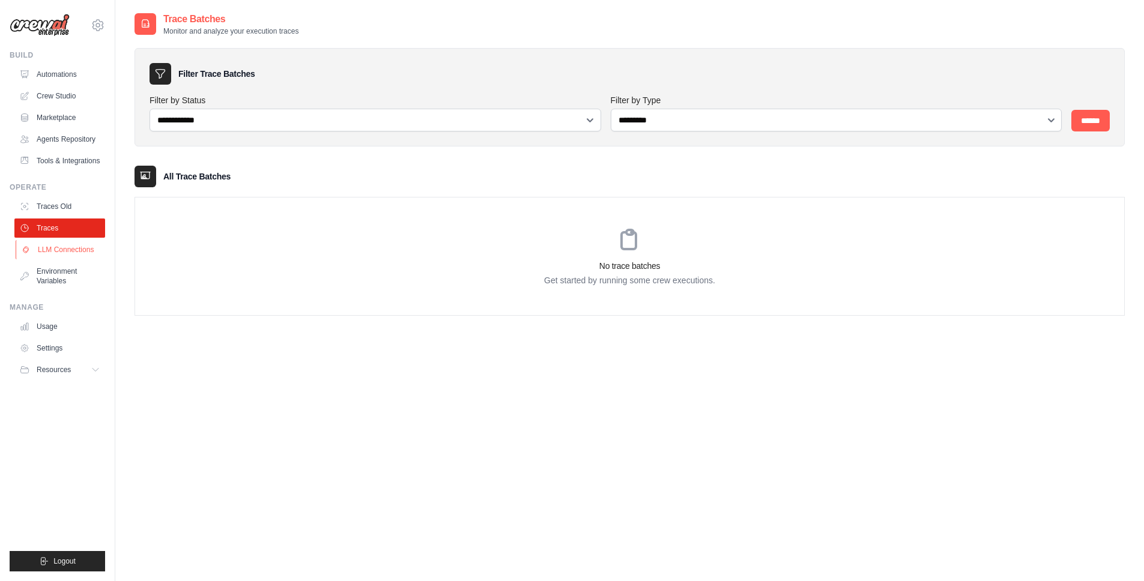
click at [73, 255] on link "LLM Connections" at bounding box center [61, 249] width 91 height 19
